Goal: Obtain resource: Obtain resource

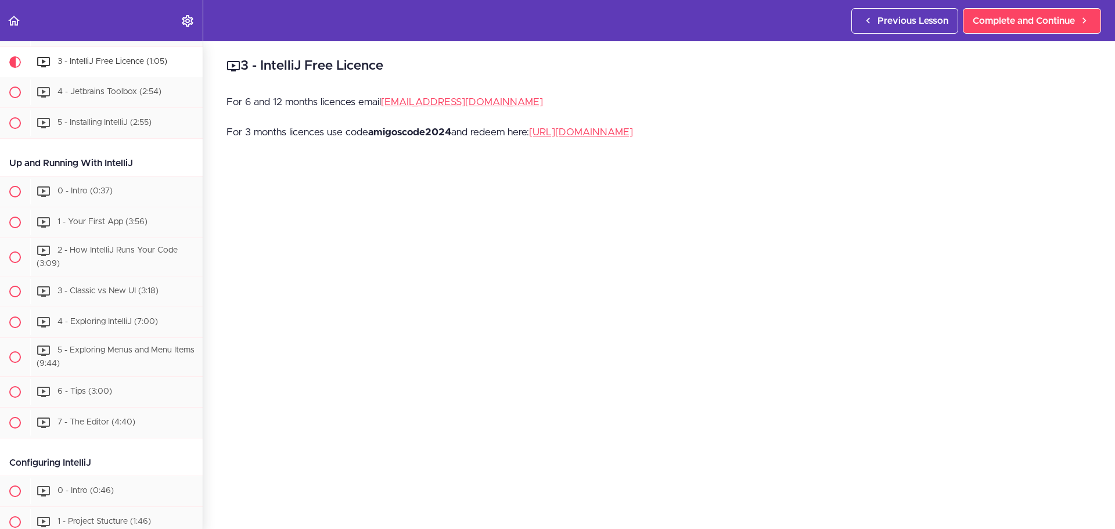
click at [399, 127] on p "For 3 months licences use code amigoscode2024 and redeem here: [URL][DOMAIN_NAM…" at bounding box center [658, 132] width 865 height 17
click at [358, 141] on p "For 3 months licences use code amigoscode2024 and redeem here: [URL][DOMAIN_NAM…" at bounding box center [658, 132] width 865 height 17
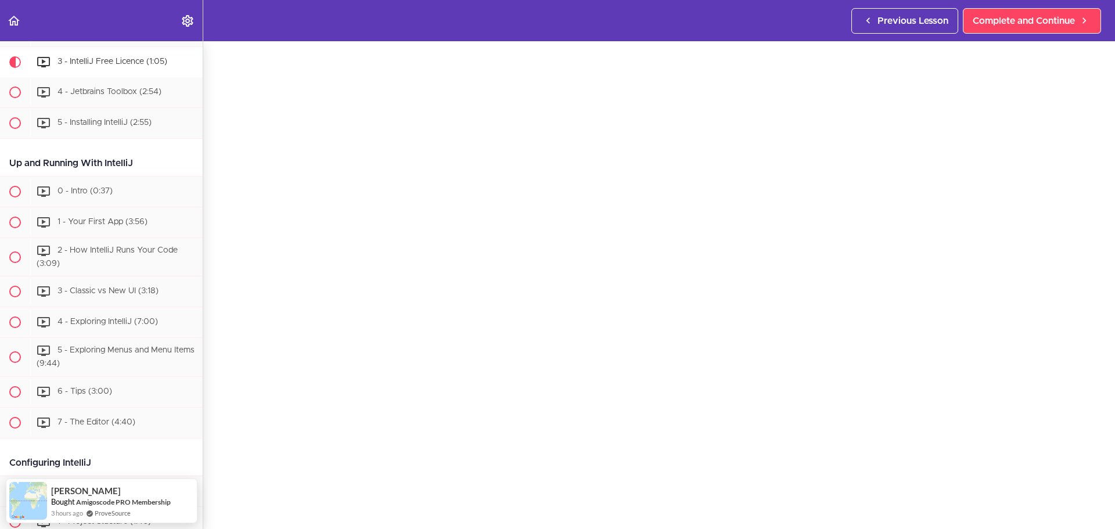
scroll to position [58, 0]
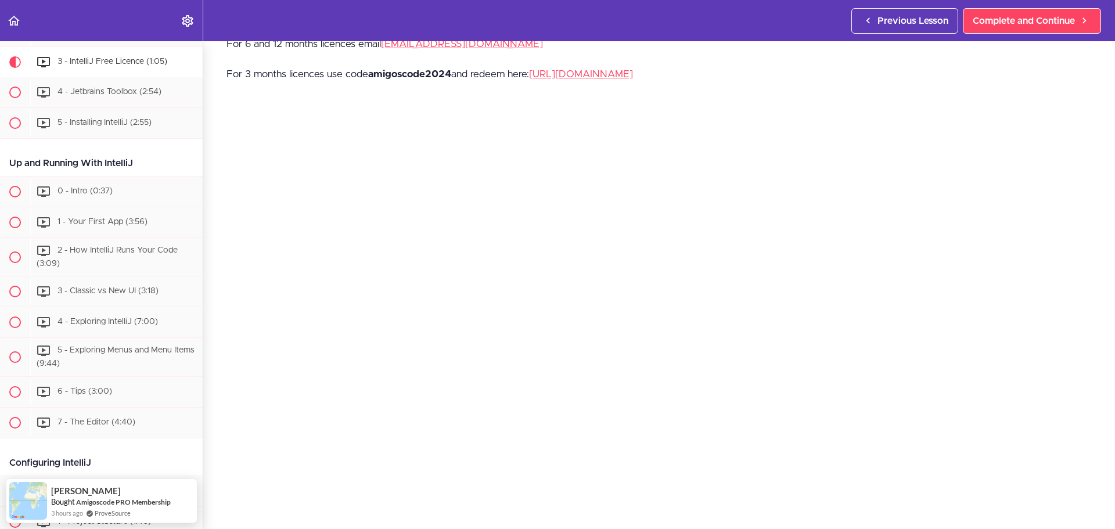
drag, startPoint x: 726, startPoint y: 75, endPoint x: 533, endPoint y: 70, distance: 192.2
click at [533, 70] on p "For 3 months licences use code amigoscode2024 and redeem here: [URL][DOMAIN_NAM…" at bounding box center [658, 74] width 865 height 17
copy p "[URL][DOMAIN_NAME]"
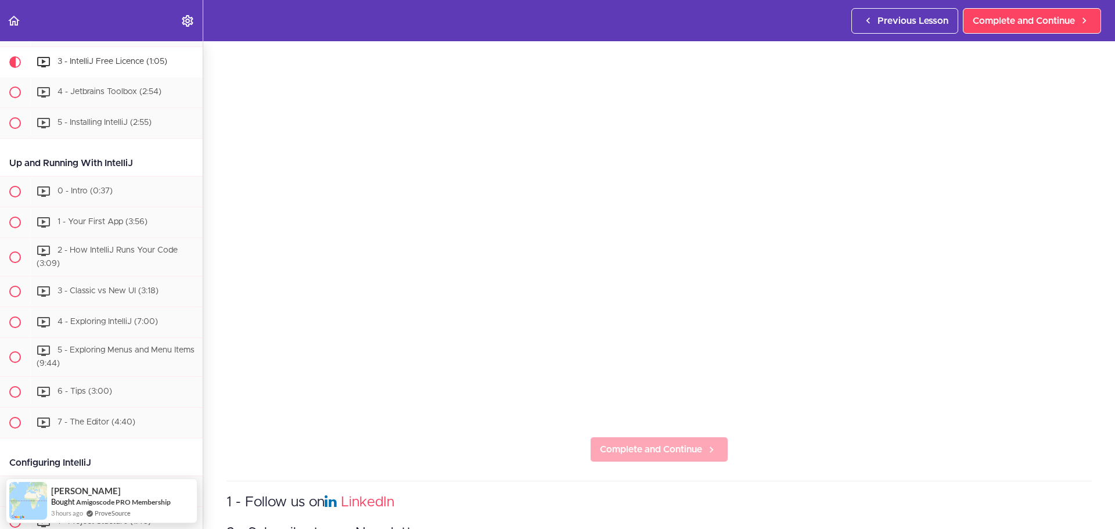
scroll to position [290, 0]
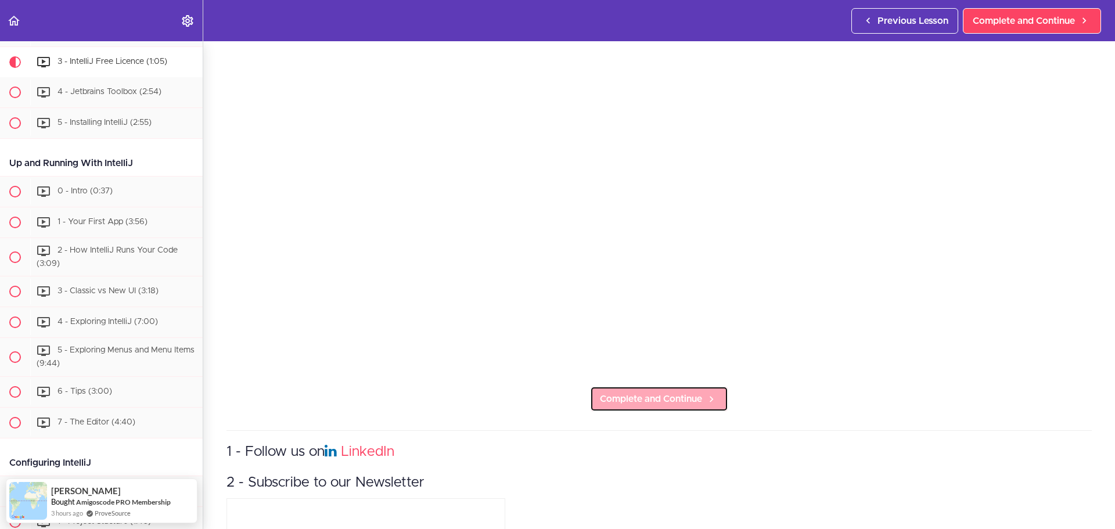
click at [666, 392] on span "Complete and Continue" at bounding box center [651, 399] width 102 height 14
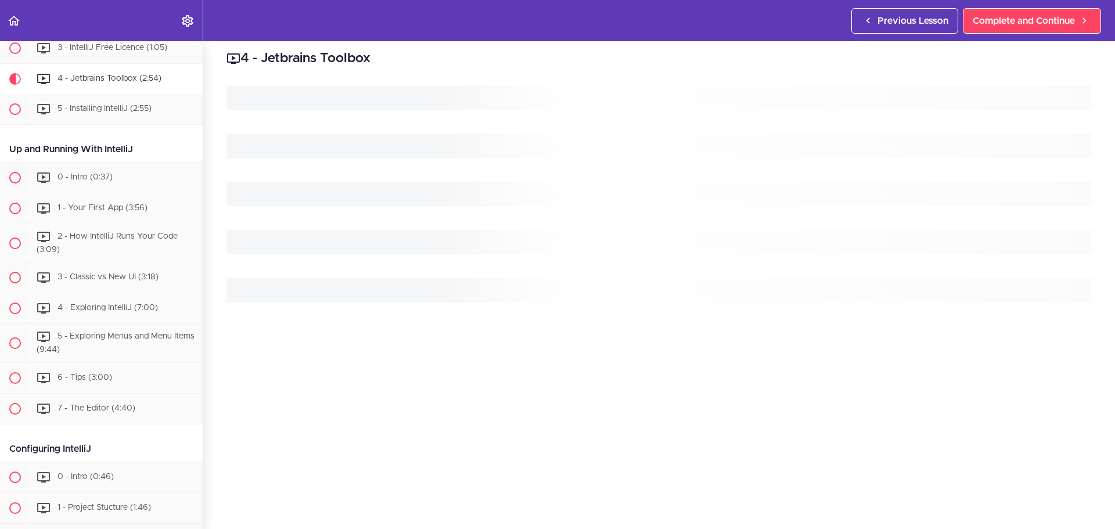
scroll to position [323, 0]
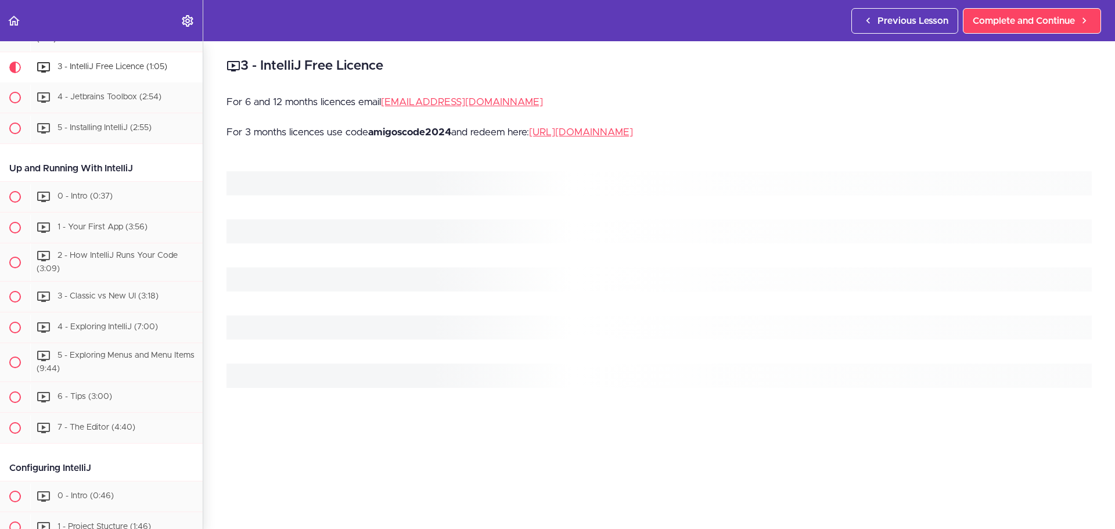
scroll to position [290, 0]
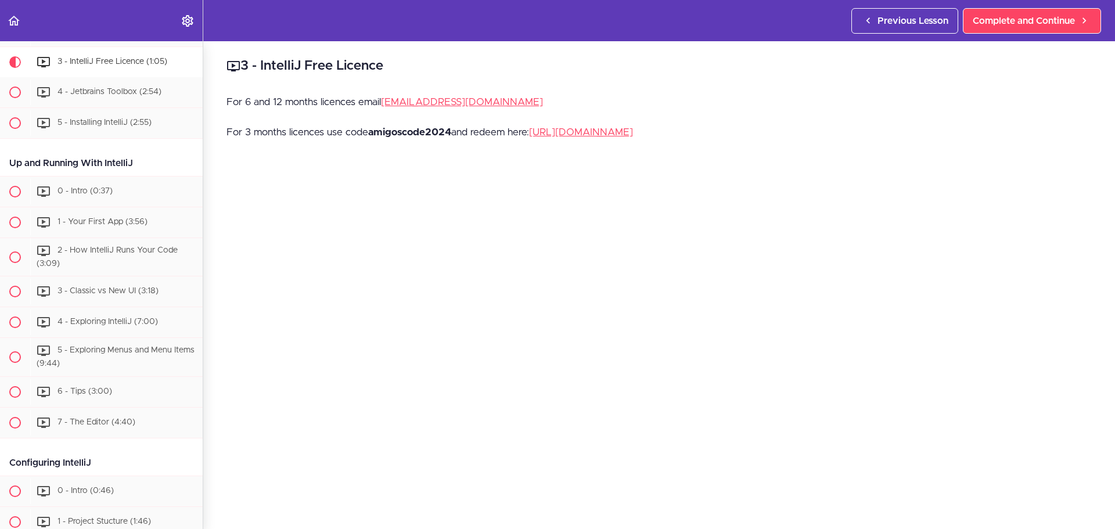
click at [384, 132] on strong "amigoscode2024" at bounding box center [409, 132] width 83 height 10
click at [385, 131] on strong "amigoscode2024" at bounding box center [409, 132] width 83 height 10
copy strong "amigoscode2024"
